Goal: Task Accomplishment & Management: Manage account settings

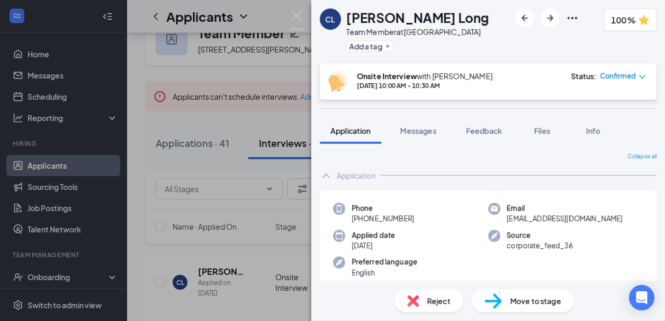
scroll to position [1491, 0]
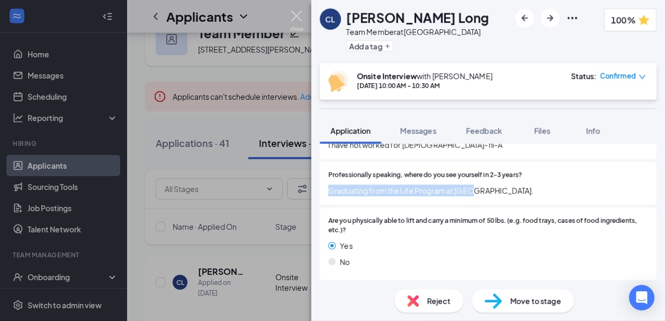
click at [297, 16] on img at bounding box center [296, 21] width 13 height 21
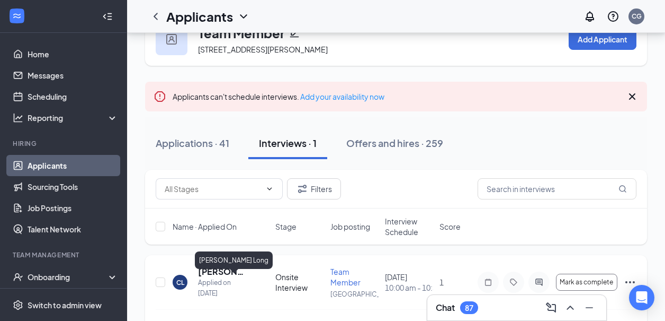
click at [229, 277] on h5 "Carpenter Long" at bounding box center [222, 271] width 49 height 12
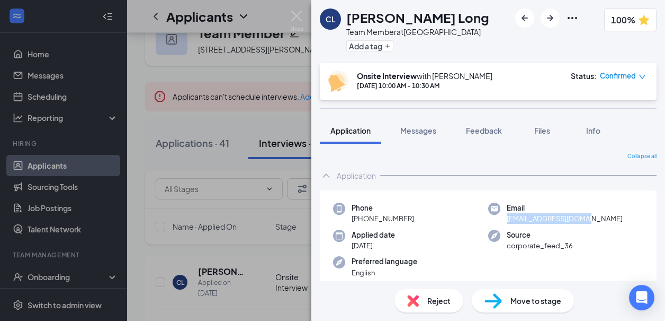
drag, startPoint x: 506, startPoint y: 221, endPoint x: 615, endPoint y: 222, distance: 109.1
click at [615, 222] on div "Email cbsavage103@gmail.com" at bounding box center [565, 213] width 155 height 22
copy span "cbsavage103@gmail.com"
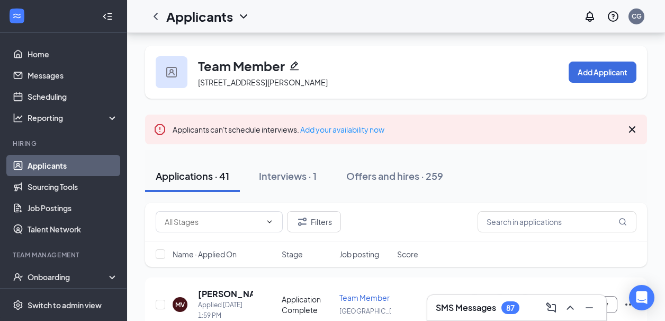
scroll to position [47, 0]
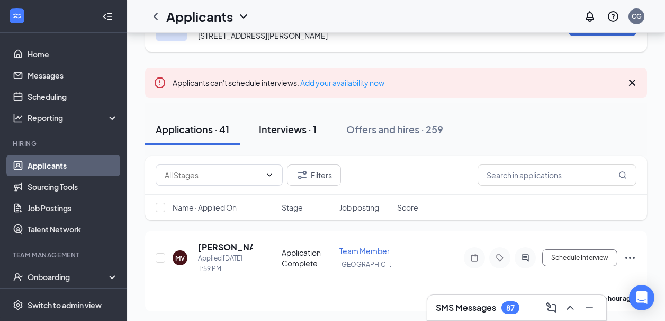
click at [270, 145] on button "Interviews · 1" at bounding box center [287, 129] width 79 height 32
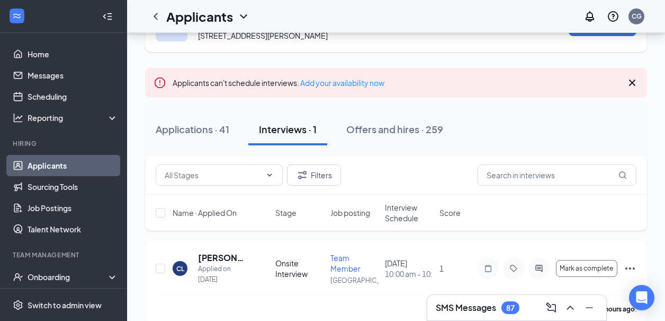
scroll to position [70, 0]
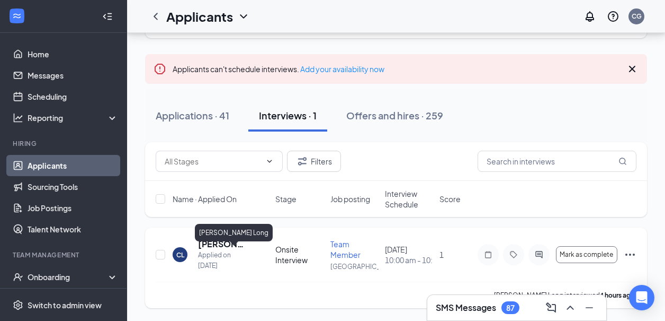
click at [215, 245] on h5 "Carpenter Long" at bounding box center [222, 244] width 49 height 12
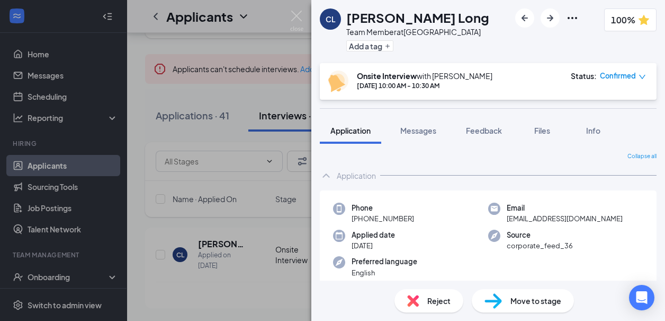
click at [507, 309] on div "Move to stage" at bounding box center [523, 300] width 102 height 23
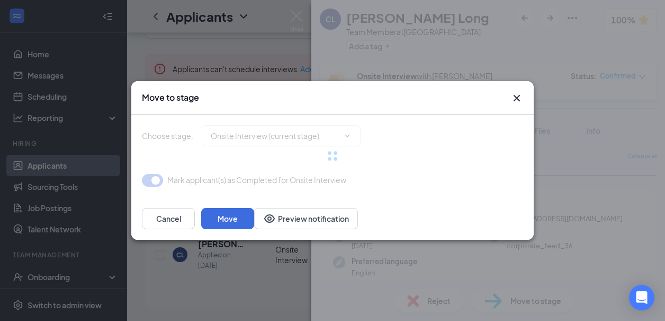
type input "Job Acceptance Letter (next stage)"
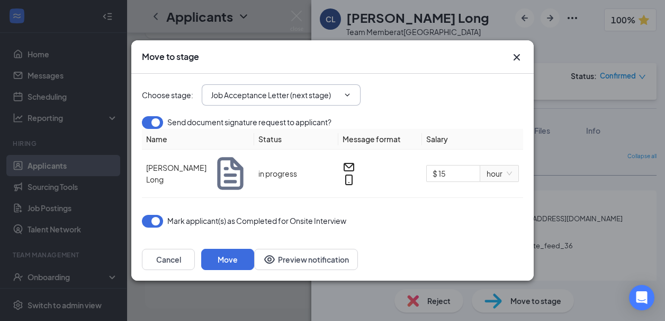
click at [294, 97] on input "Job Acceptance Letter (next stage)" at bounding box center [275, 95] width 128 height 12
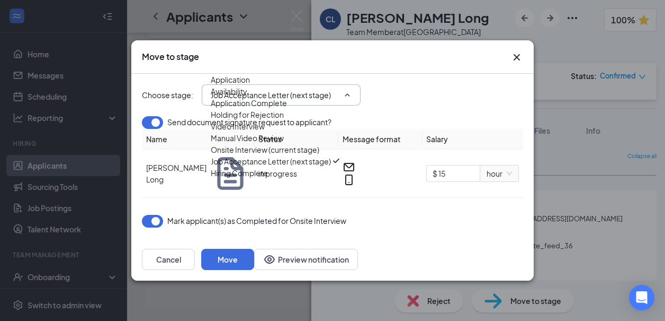
click at [466, 121] on div "Send document signature request to applicant?" at bounding box center [332, 122] width 381 height 13
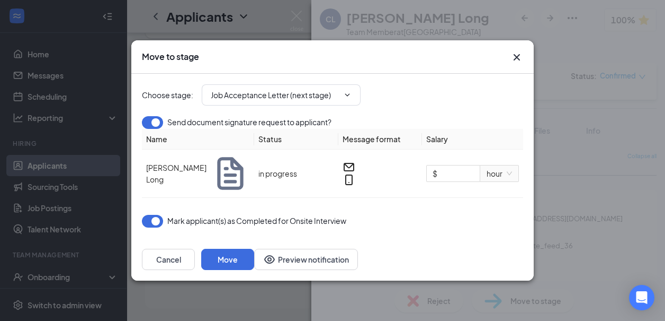
type input "$ 15"
click at [513, 57] on icon "Cross" at bounding box center [517, 57] width 13 height 13
